Goal: Navigation & Orientation: Find specific page/section

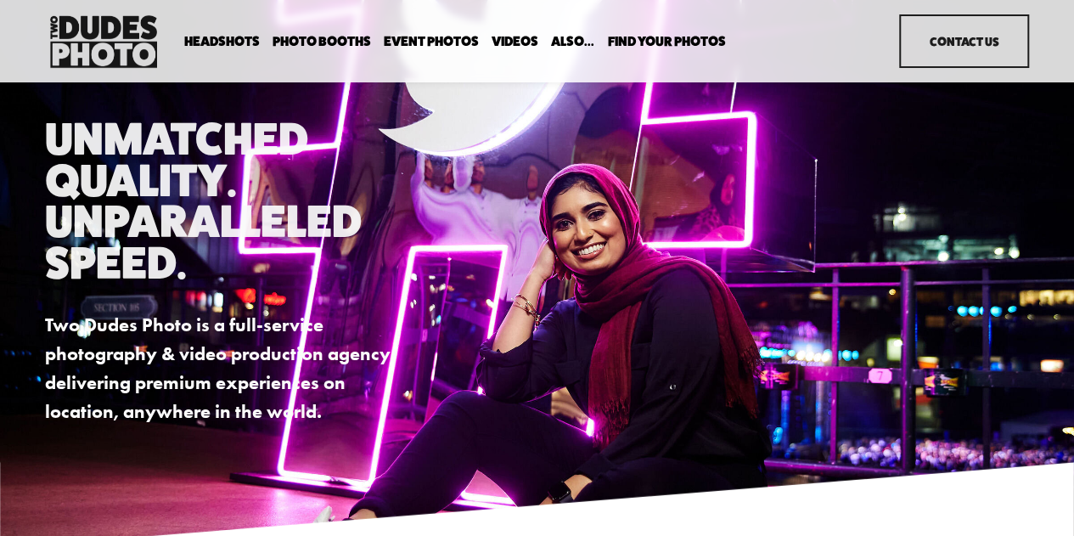
click at [709, 56] on div "Headshots Expo Headshots In Your Office Executive / VIP Portraits" at bounding box center [461, 41] width 832 height 61
click at [693, 36] on span "Find Your Photos" at bounding box center [666, 42] width 118 height 14
click at [0, 0] on link "Headshots" at bounding box center [0, 0] width 0 height 0
